Goal: Use online tool/utility: Utilize a website feature to perform a specific function

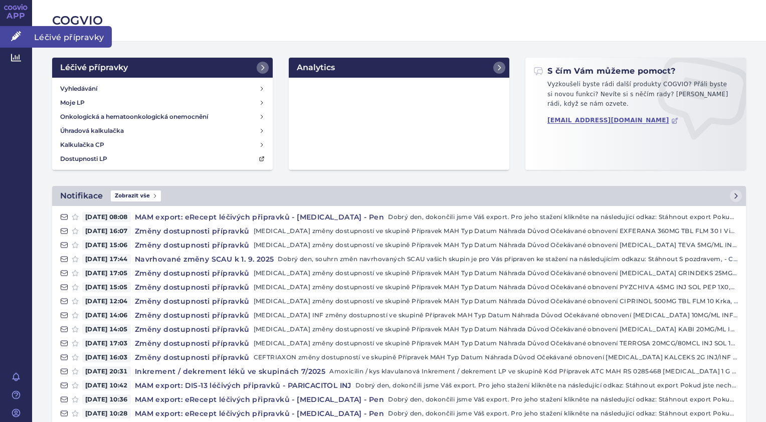
click at [6, 39] on link "Léčivé přípravky" at bounding box center [16, 36] width 32 height 21
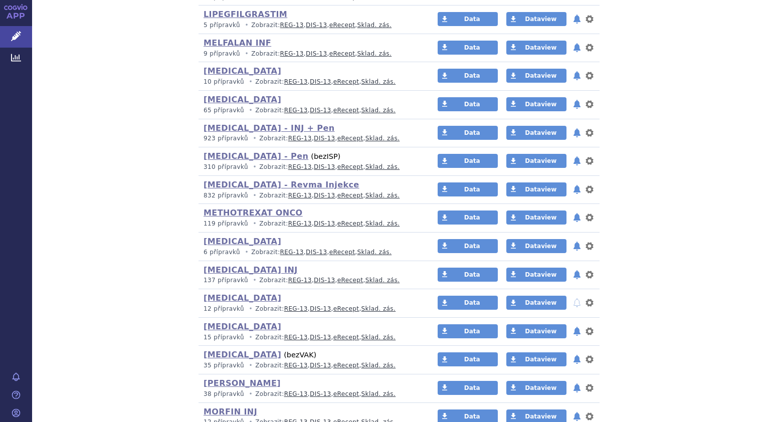
scroll to position [2608, 0]
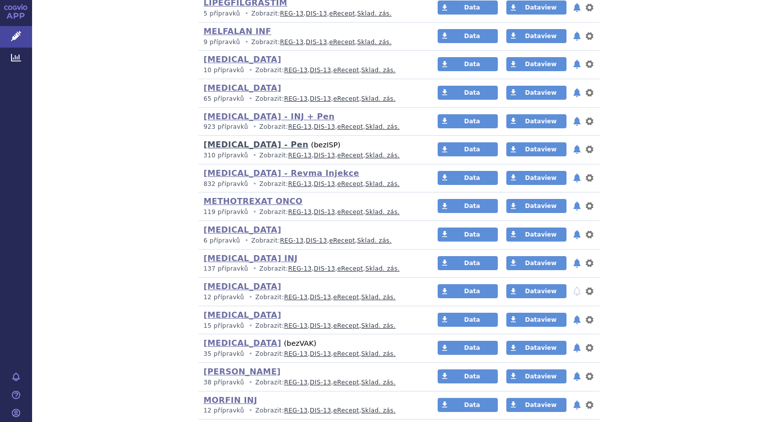
click at [248, 140] on link "[MEDICAL_DATA] - Pen" at bounding box center [256, 145] width 105 height 10
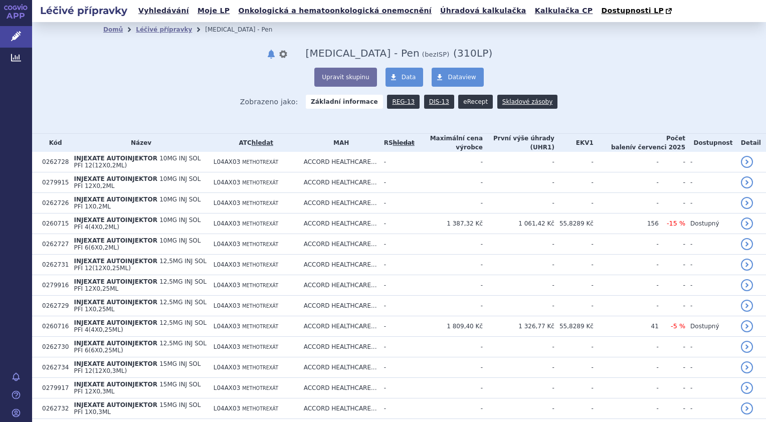
click at [463, 99] on link "eRecept" at bounding box center [475, 102] width 35 height 14
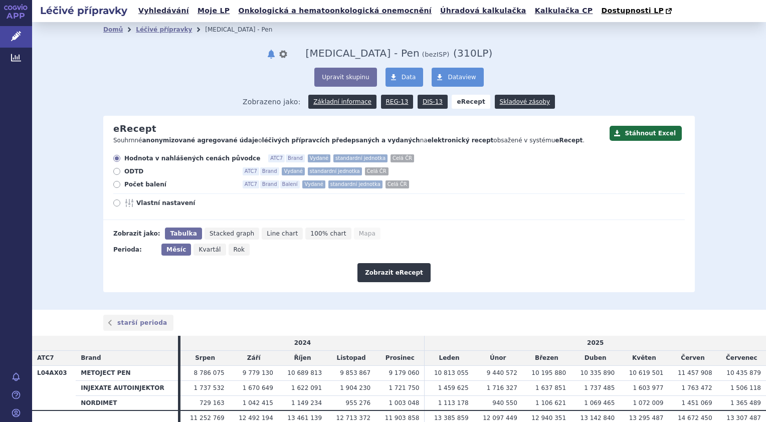
click at [112, 180] on div "Hodnota v nahlášených cenách původce ATC7 Brand Vydané standardní jednotka Celá…" at bounding box center [394, 187] width 582 height 66
click at [115, 184] on icon at bounding box center [116, 184] width 7 height 7
click at [115, 184] on input "Počet balení ATC7 Brand Balení Vydané standardní jednotka Celá ČR" at bounding box center [117, 186] width 7 height 7
radio input "true"
click at [109, 204] on div "Hodnota v nahlášených cenách původce ATC7 Brand Vydané standardní jednotka Celá…" at bounding box center [394, 187] width 582 height 66
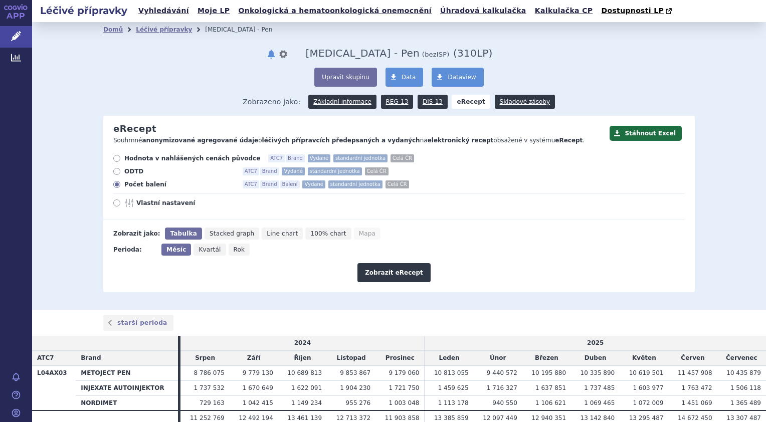
click at [113, 204] on icon at bounding box center [116, 203] width 7 height 7
click at [114, 204] on input "Vlastní nastavení" at bounding box center [117, 204] width 7 height 7
radio input "true"
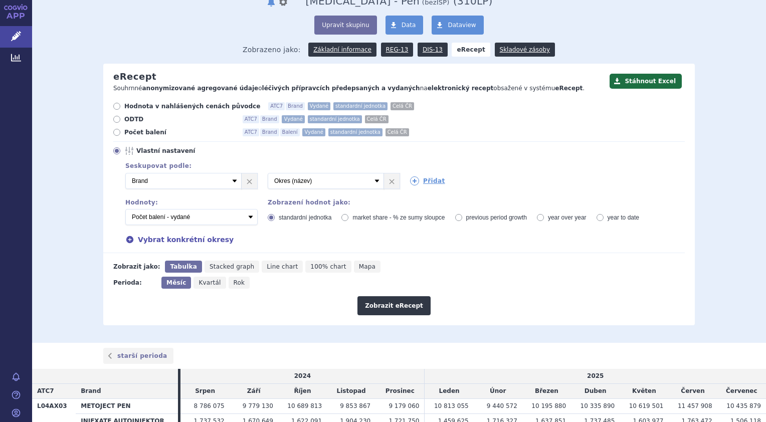
scroll to position [128, 0]
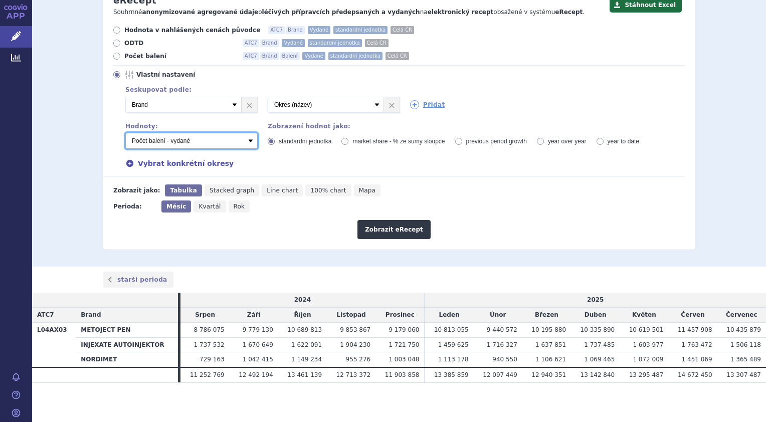
click at [246, 139] on select "Počet balení - vydané Hodnota v nahlášených cenách původce - vydané Hodnota v m…" at bounding box center [191, 141] width 132 height 16
select select "predepsanePackages"
click at [125, 133] on select "Počet balení - vydané Hodnota v nahlášených cenách původce - vydané Hodnota v m…" at bounding box center [191, 141] width 132 height 16
click at [416, 232] on button "Zobrazit eRecept" at bounding box center [394, 229] width 73 height 19
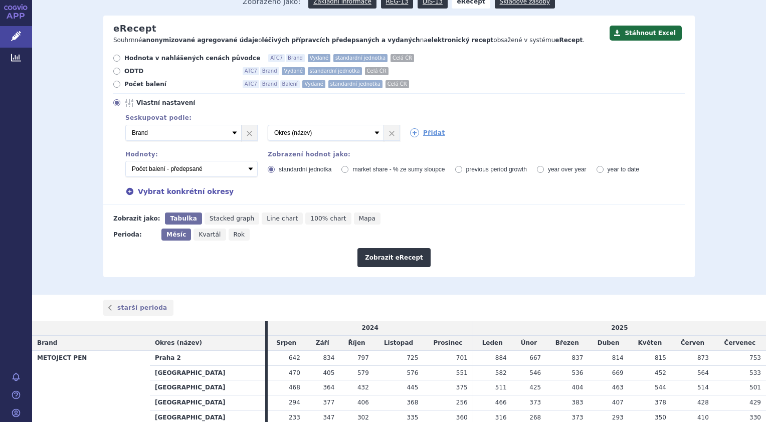
scroll to position [50, 0]
